Goal: Task Accomplishment & Management: Complete application form

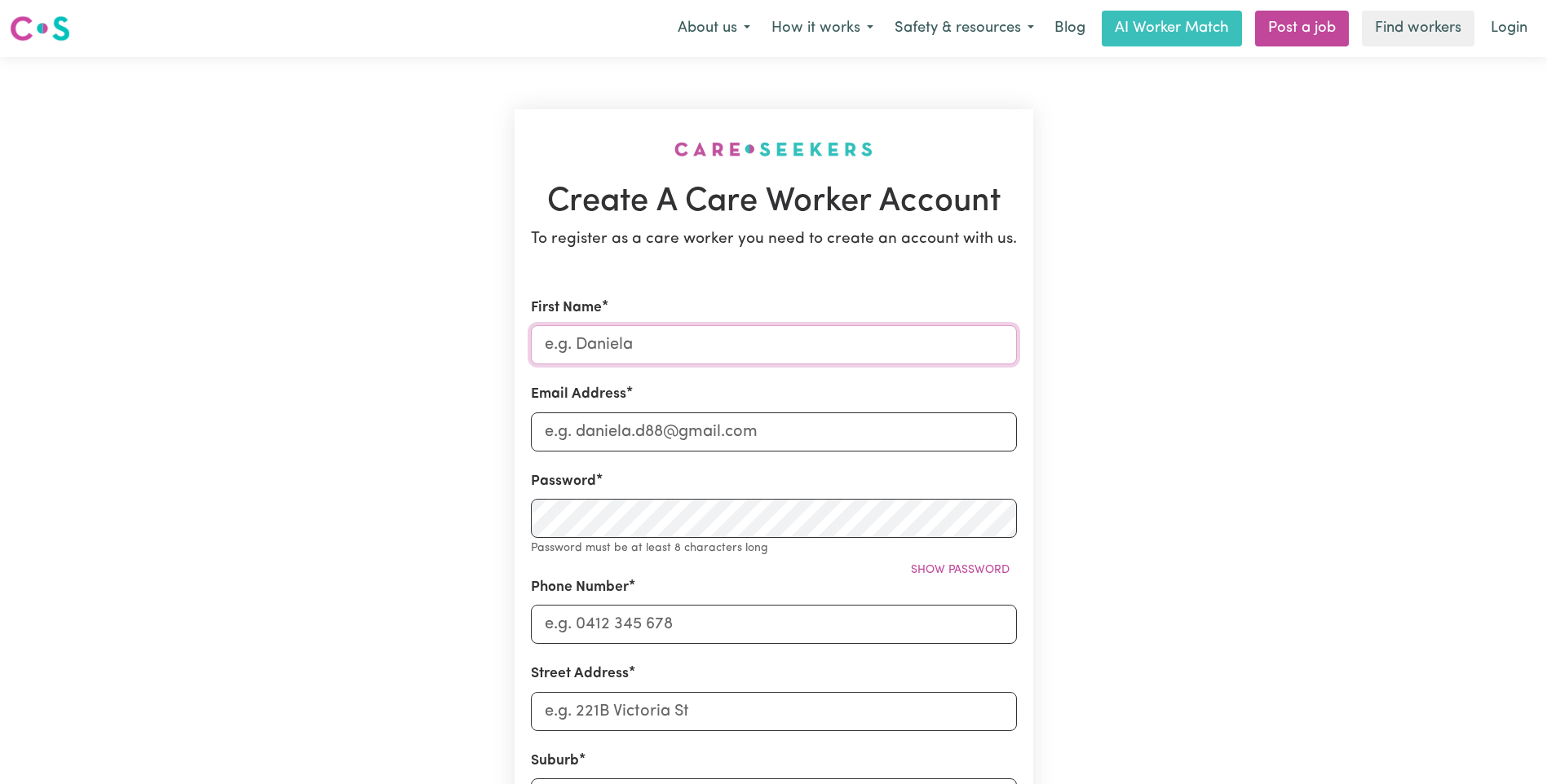
click at [654, 345] on input "First Name" at bounding box center [774, 345] width 486 height 39
type input "[PERSON_NAME]"
click at [606, 433] on input "Email Address" at bounding box center [774, 431] width 486 height 39
type input "[PERSON_NAME][EMAIL_ADDRESS][PERSON_NAME][DOMAIN_NAME]"
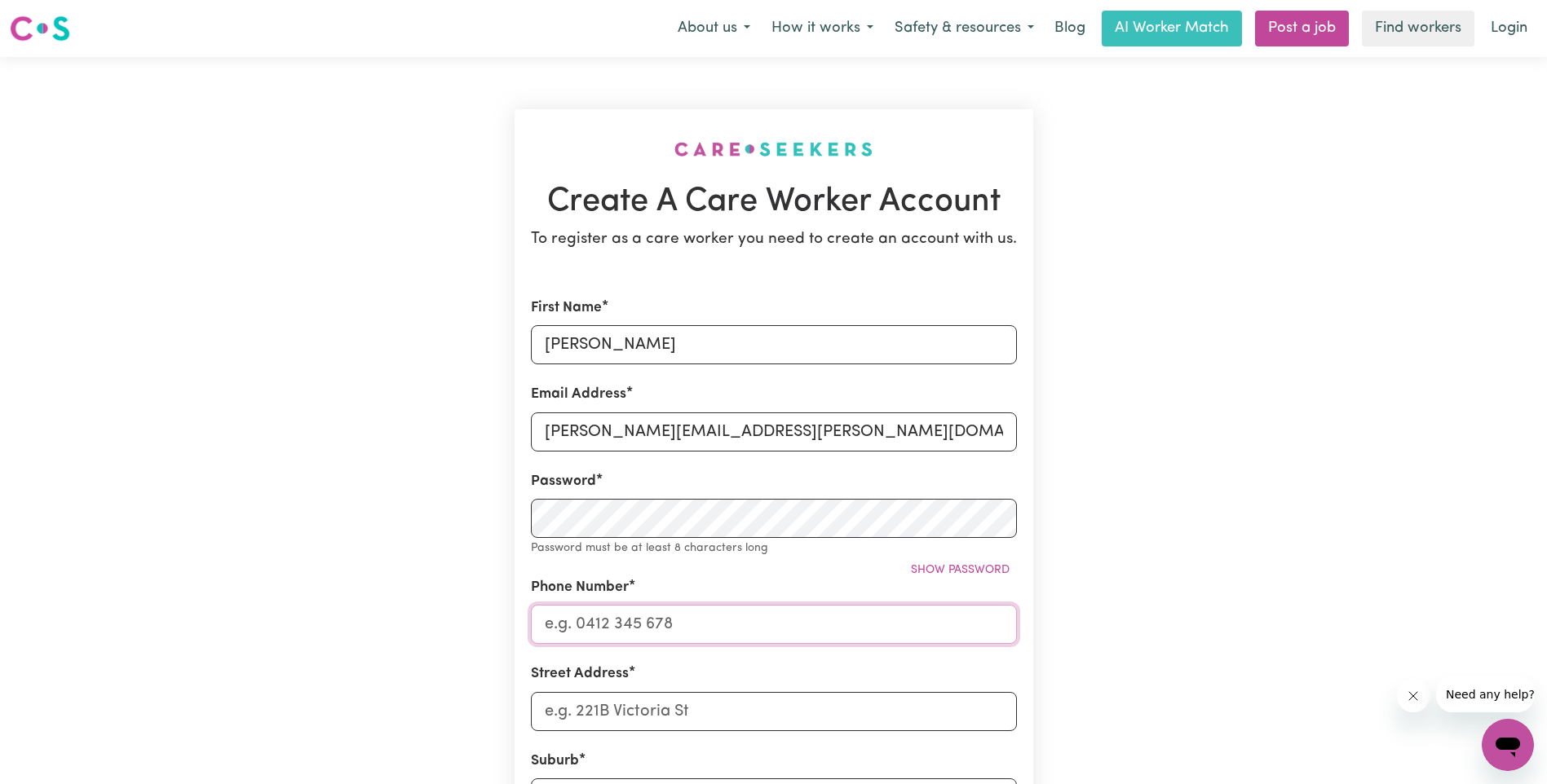
type input "0498219928"
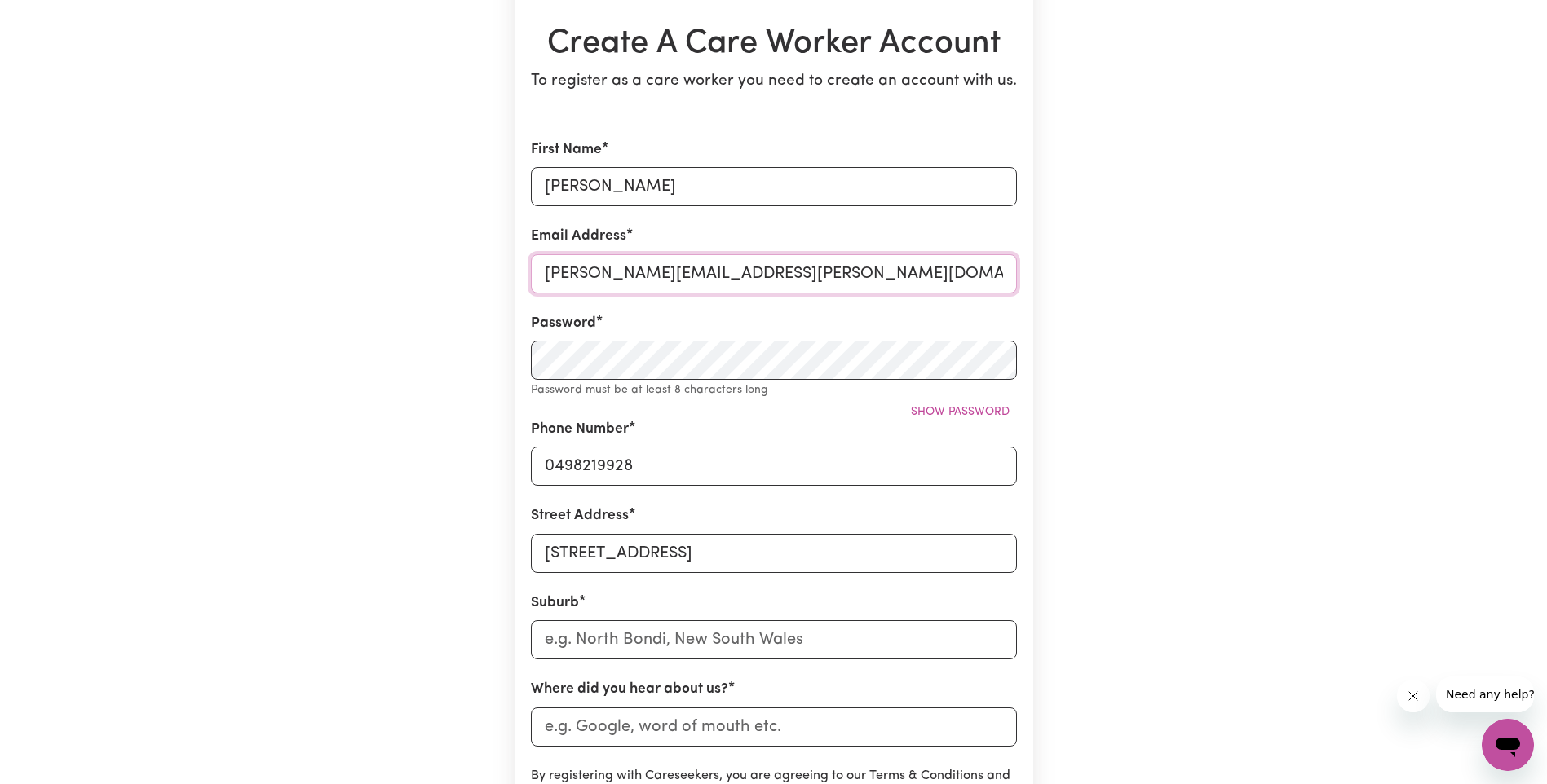
scroll to position [163, 0]
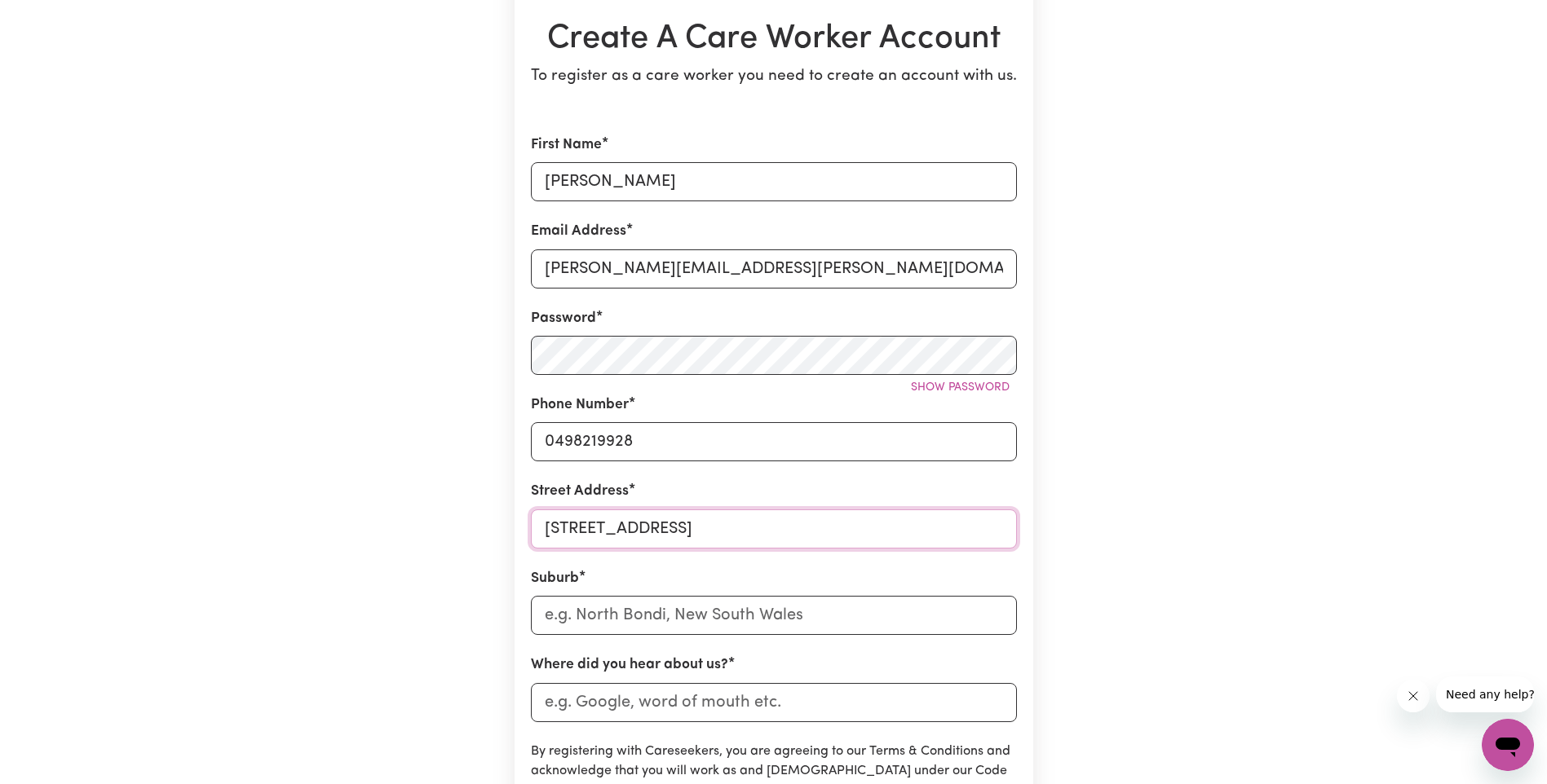
drag, startPoint x: 646, startPoint y: 522, endPoint x: 1154, endPoint y: 512, distance: 508.1
click at [1154, 512] on div "Create A Care Worker Account To register as a care worker you need to create an…" at bounding box center [774, 479] width 1077 height 1171
type input "[STREET_ADDRESS],"
click at [543, 613] on input "text" at bounding box center [774, 615] width 486 height 39
type input "[PERSON_NAME]"
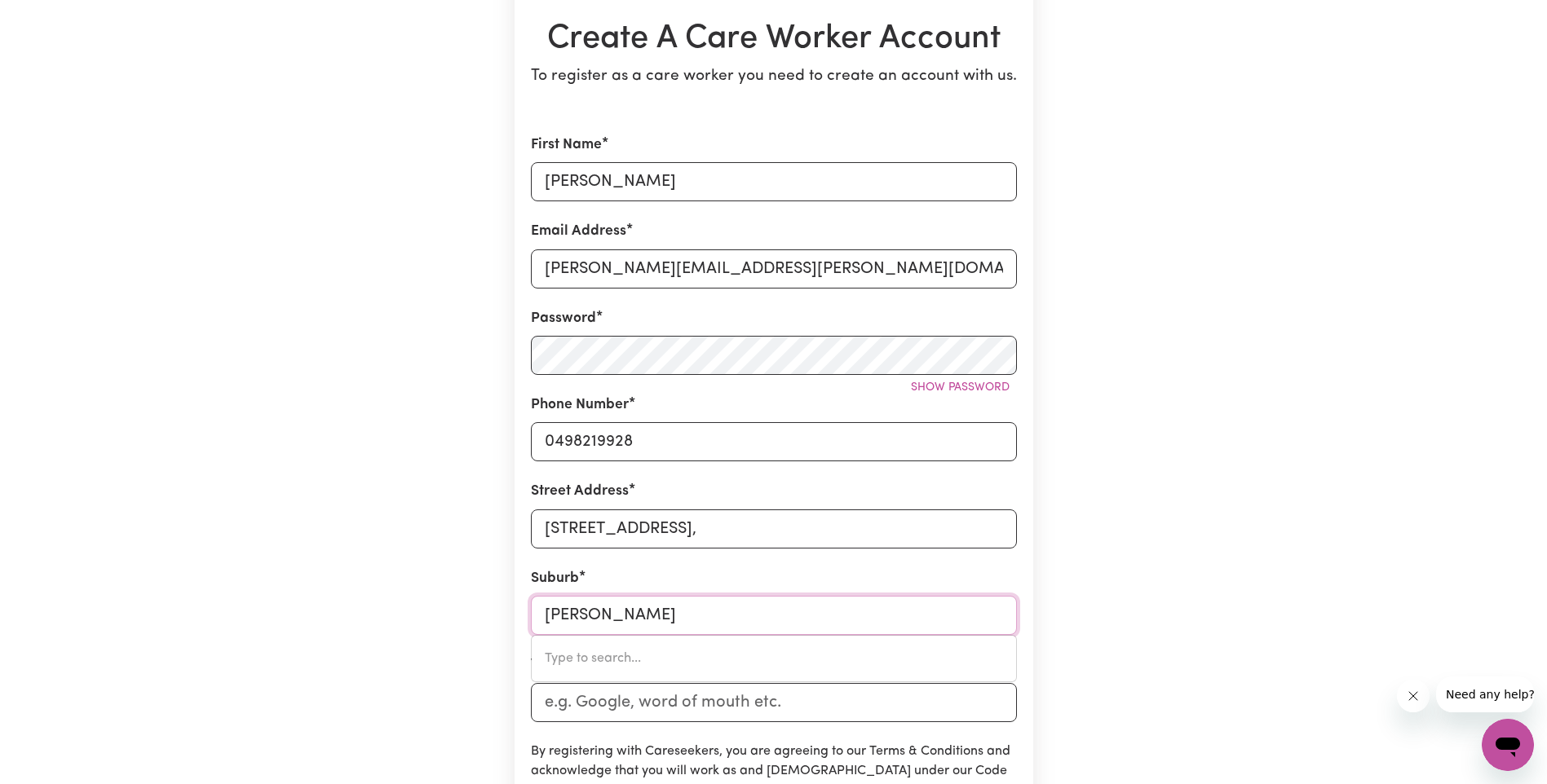
type input "[GEOGRAPHIC_DATA], [GEOGRAPHIC_DATA], 3799"
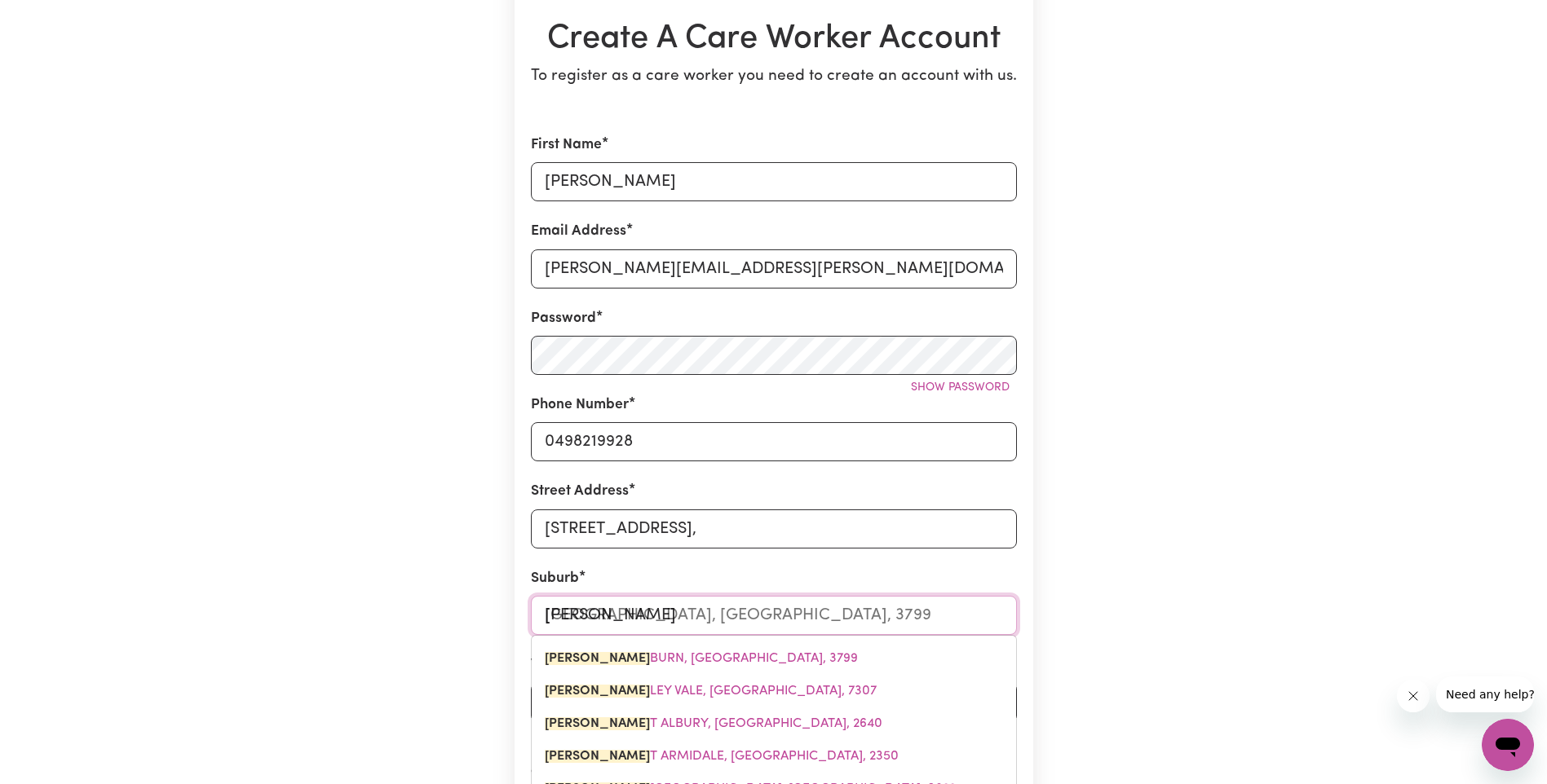
type input "West"
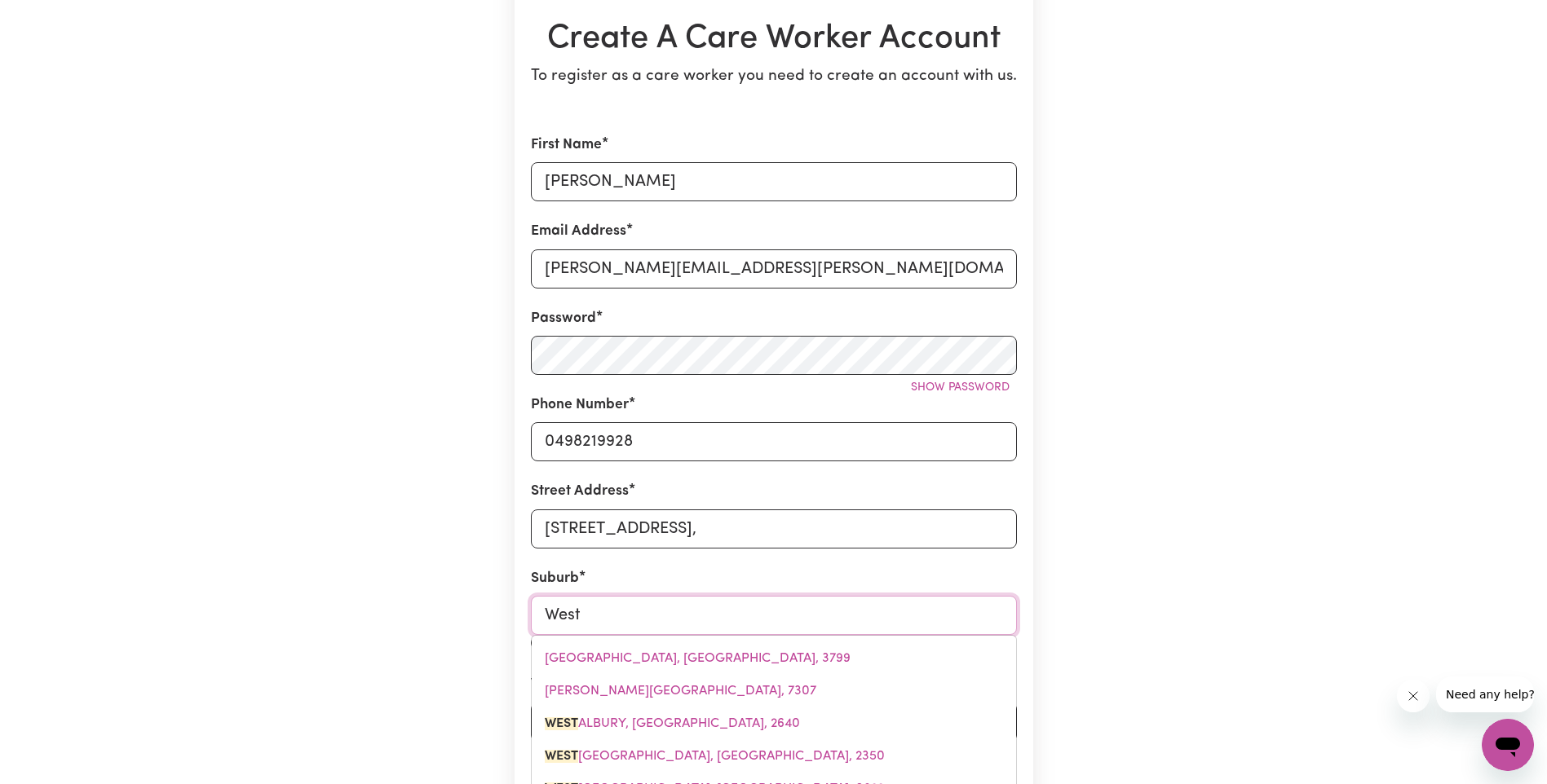
type input "[GEOGRAPHIC_DATA], [GEOGRAPHIC_DATA], 2640"
type input "Westm"
type input "[GEOGRAPHIC_DATA], [GEOGRAPHIC_DATA], 4422"
type input "Westme"
type input "Westmea"
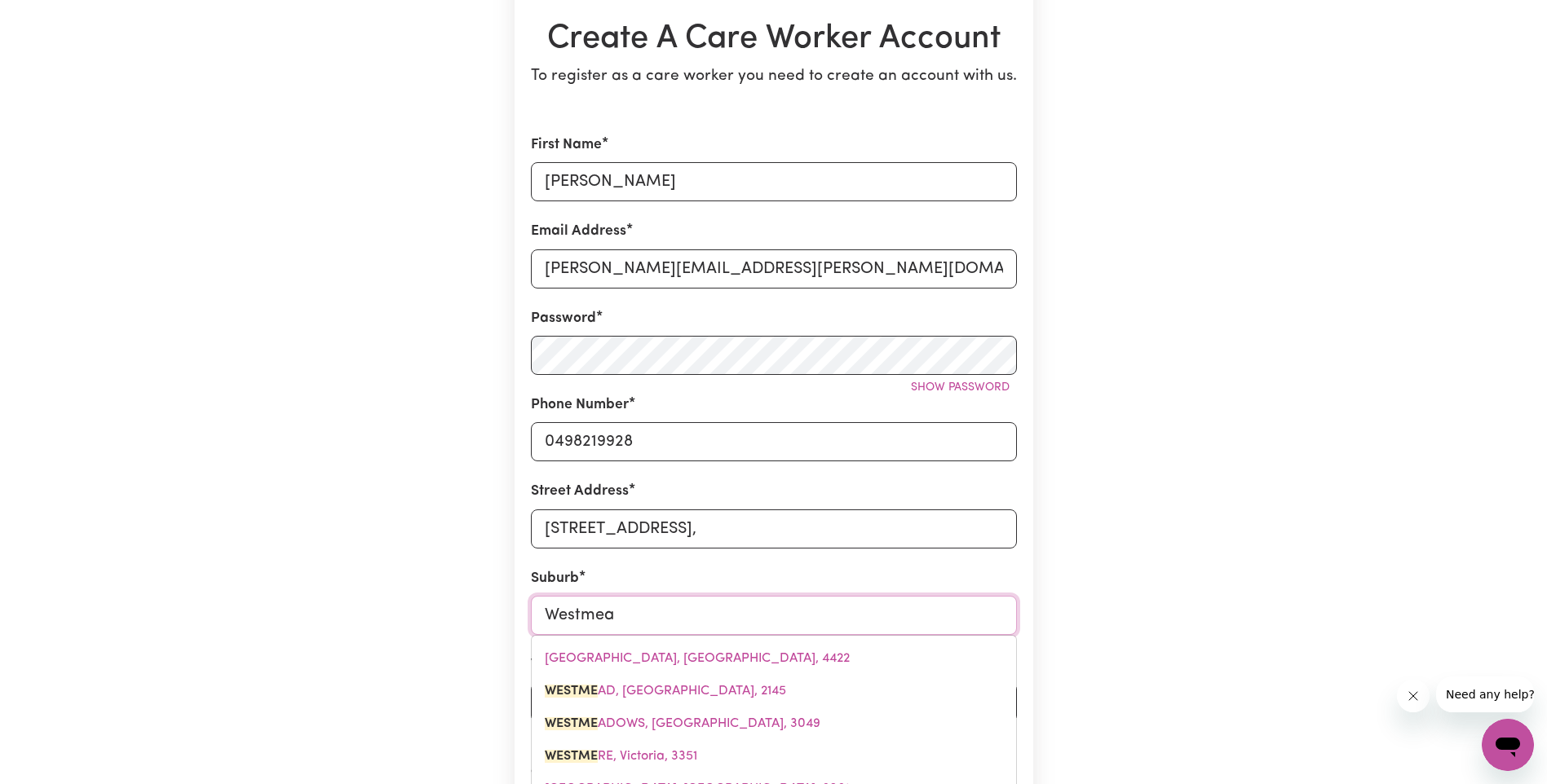
type input "[GEOGRAPHIC_DATA], [GEOGRAPHIC_DATA], 2145"
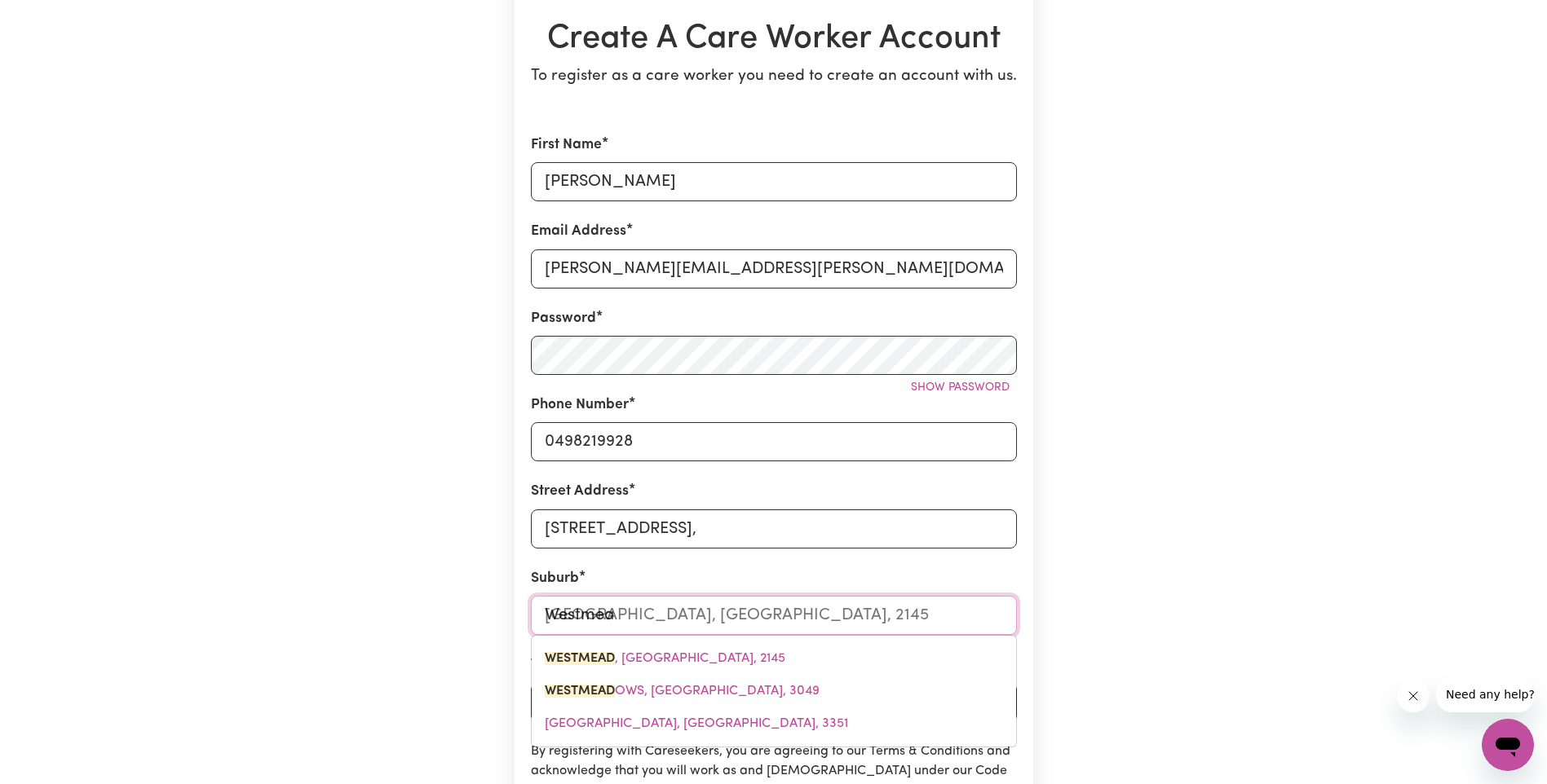
type input "Westmead"
type input "[GEOGRAPHIC_DATA], [GEOGRAPHIC_DATA], 2145"
type input "Westmeado"
type input "Westmeadow"
type input "WestmeadowS, [GEOGRAPHIC_DATA], 3049"
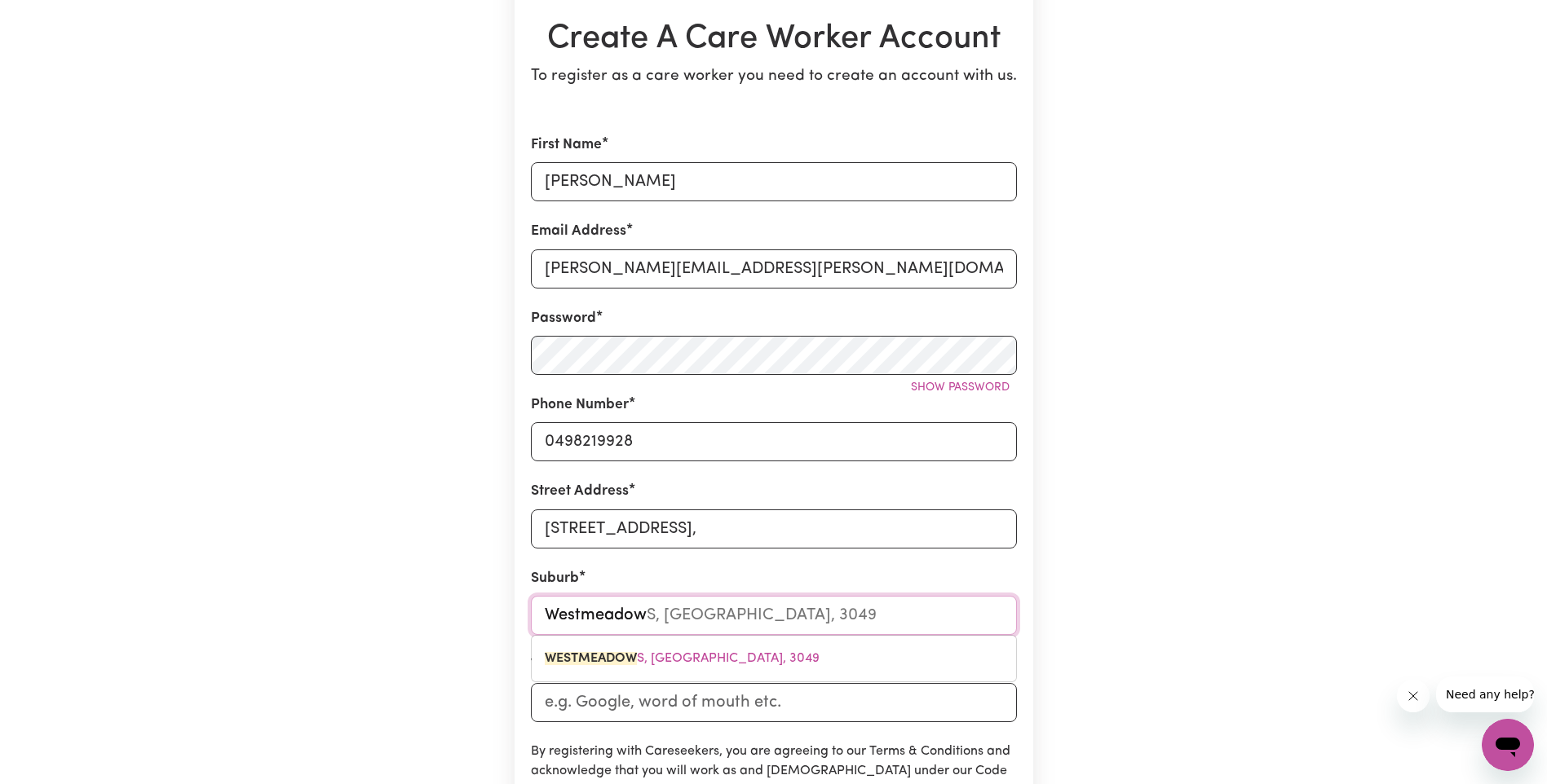
type input "Westmeadows"
type input "[GEOGRAPHIC_DATA], [GEOGRAPHIC_DATA], 3049"
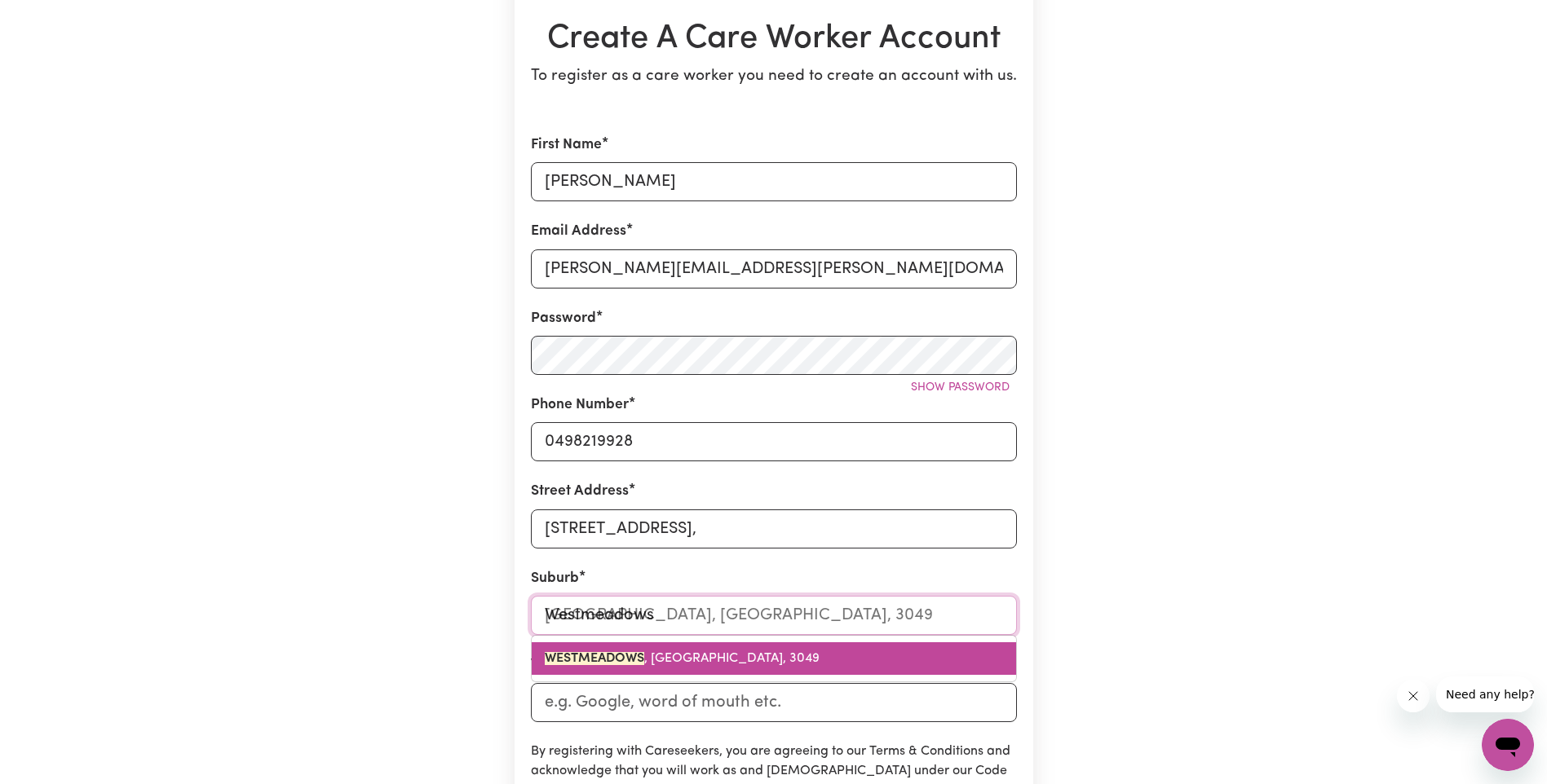
click at [644, 659] on mark "WESTMEADOWS" at bounding box center [595, 659] width 100 height 13
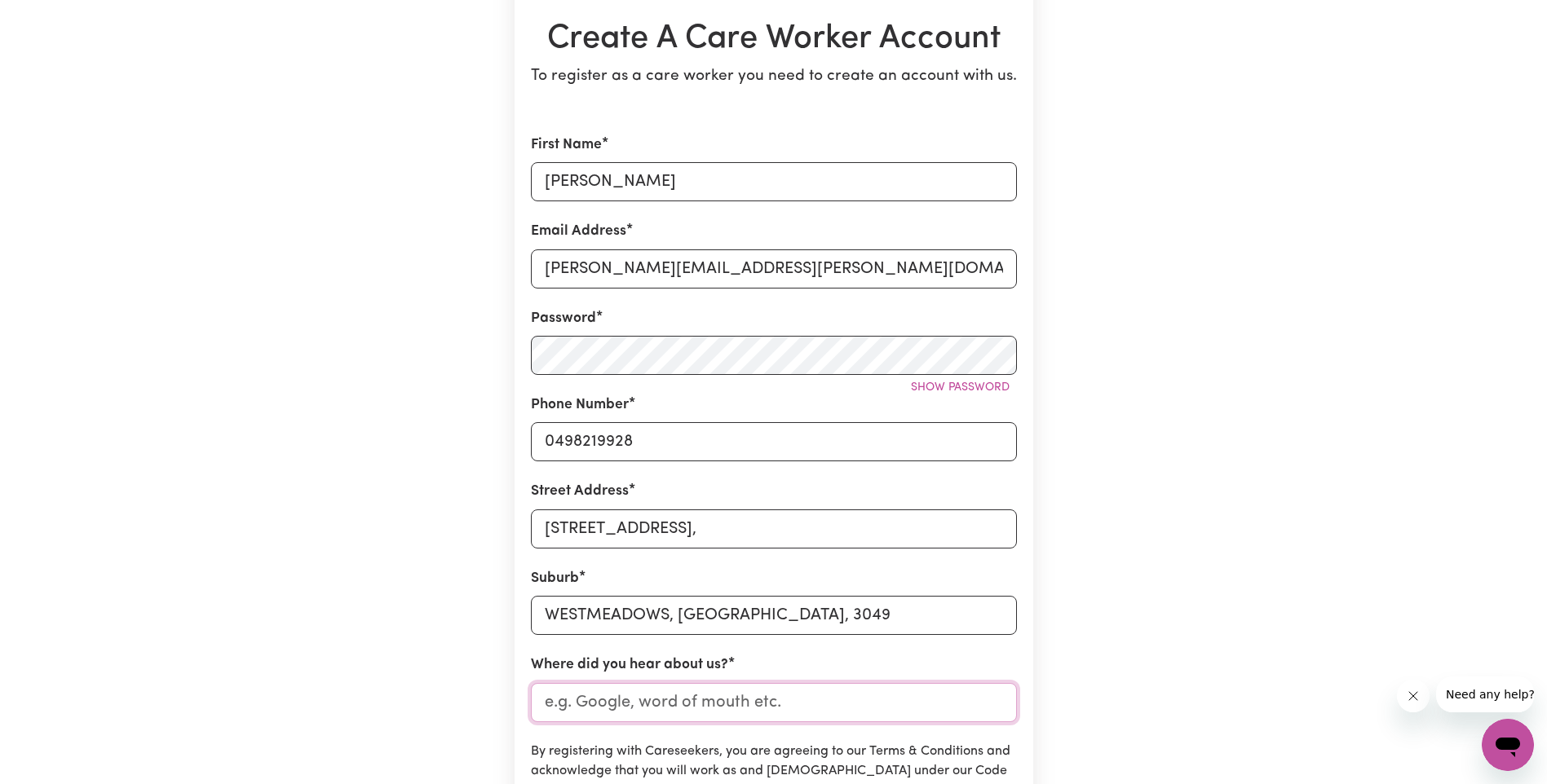
click at [595, 705] on input "Where did you hear about us?" at bounding box center [774, 702] width 486 height 39
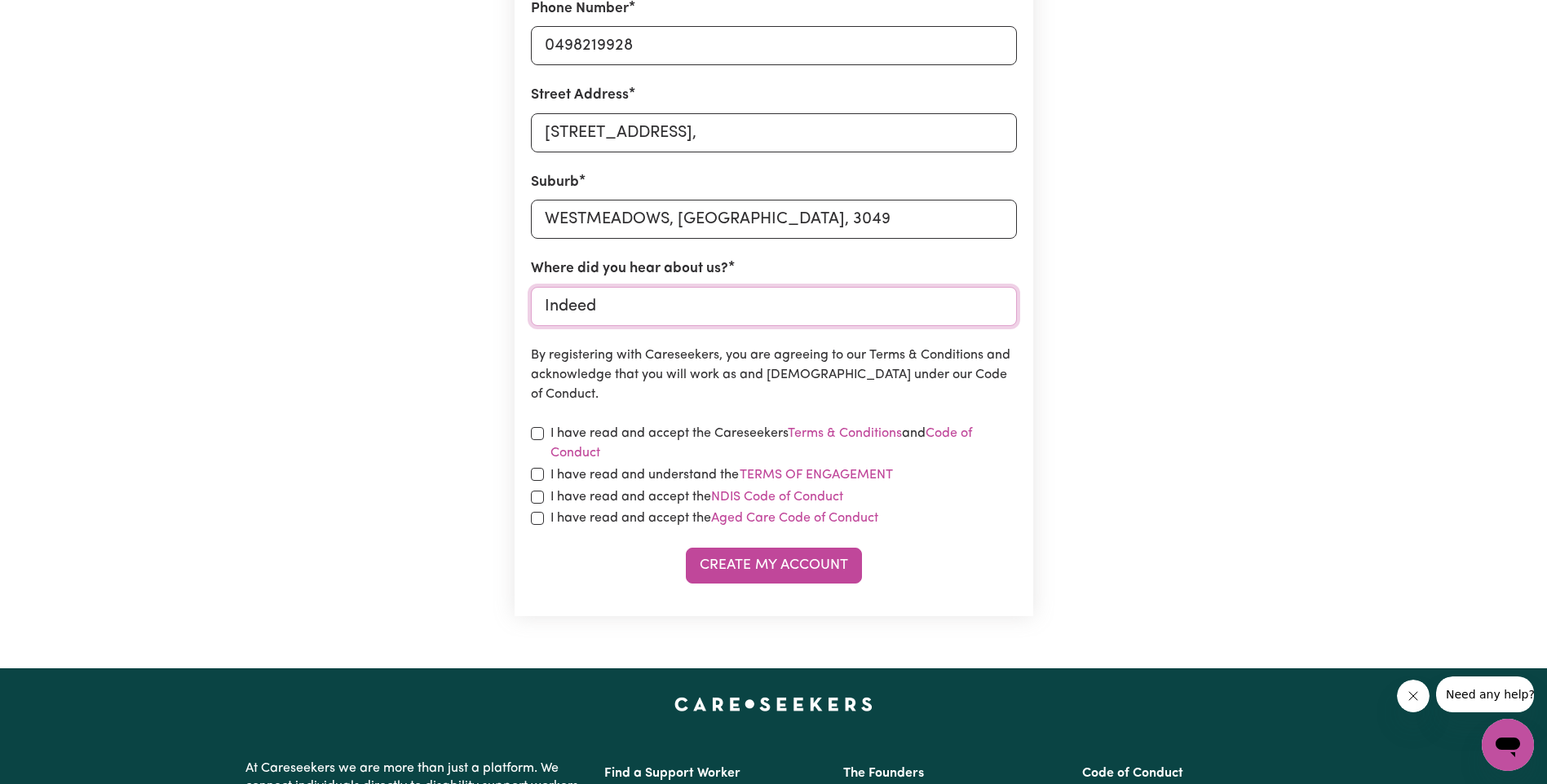
scroll to position [570, 0]
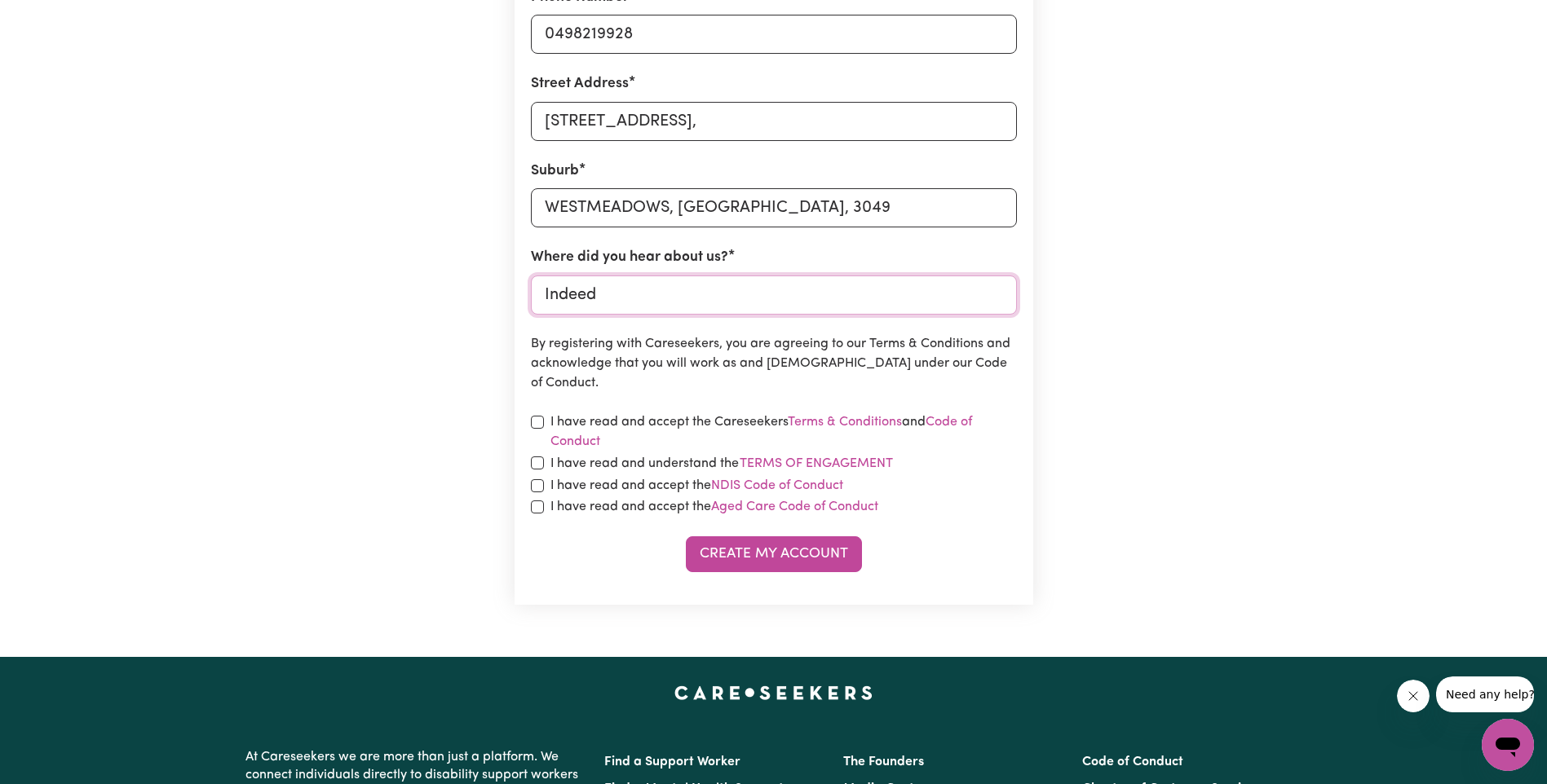
type input "Indeed"
click at [543, 420] on input "checkbox" at bounding box center [538, 422] width 13 height 13
checkbox input "true"
click at [538, 459] on input "checkbox" at bounding box center [538, 463] width 13 height 13
checkbox input "true"
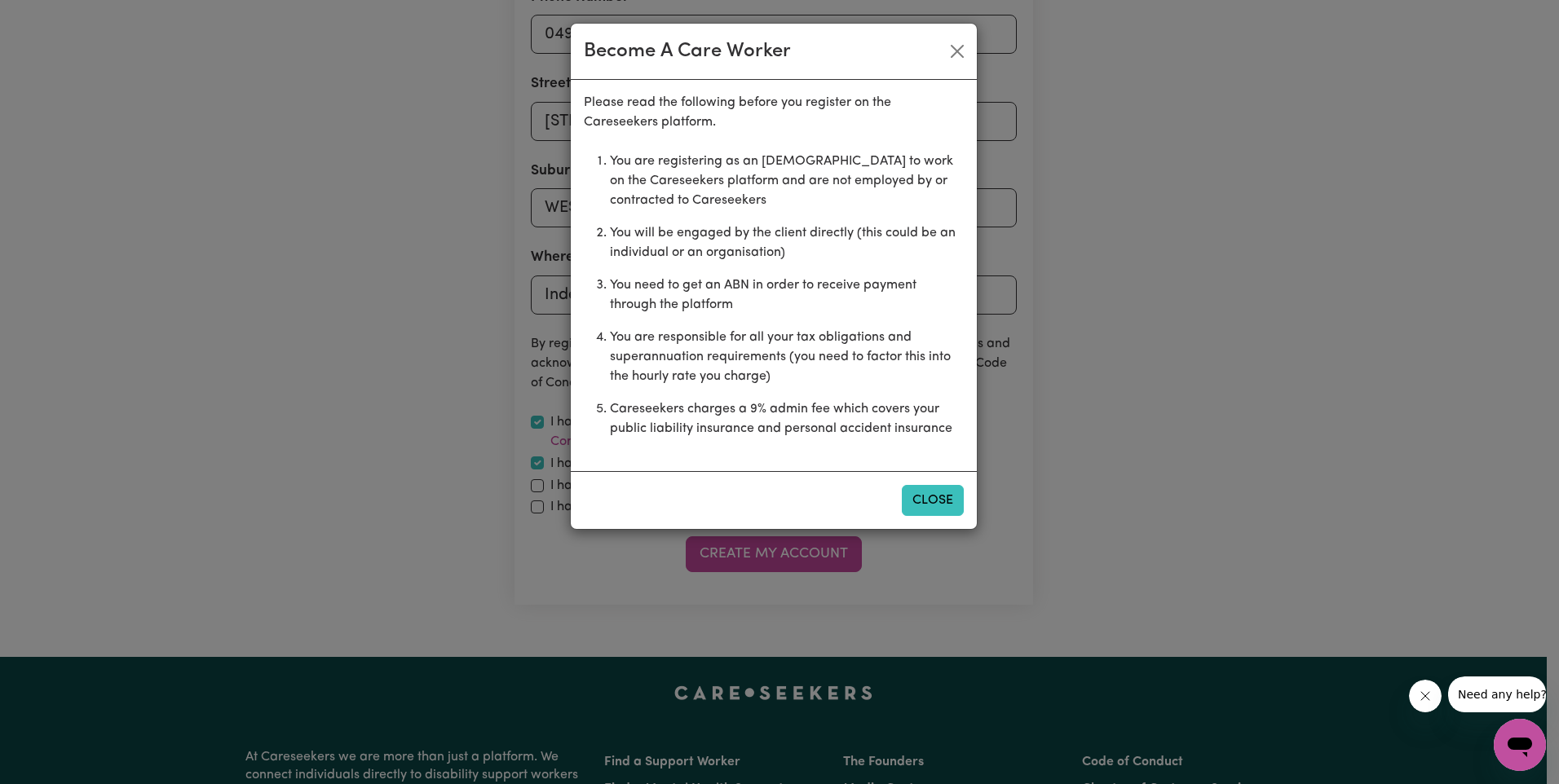
click at [926, 494] on button "Close" at bounding box center [932, 500] width 62 height 31
